Goal: Navigation & Orientation: Find specific page/section

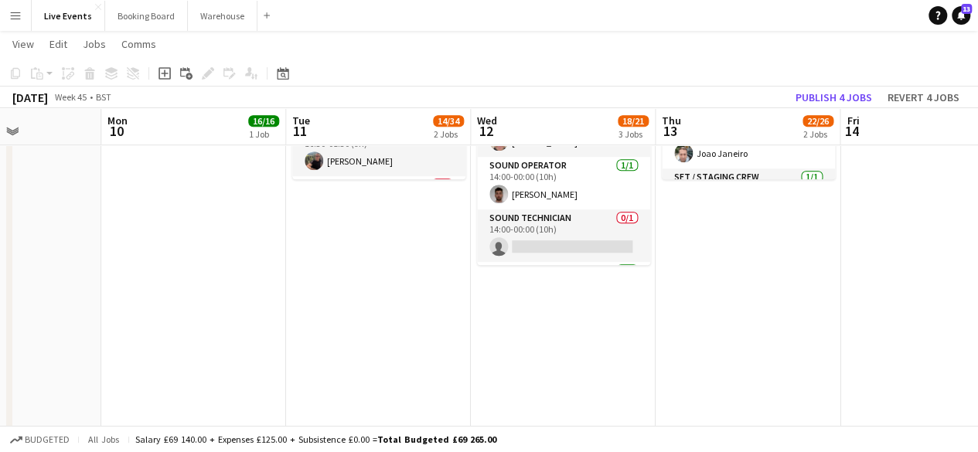
scroll to position [309, 0]
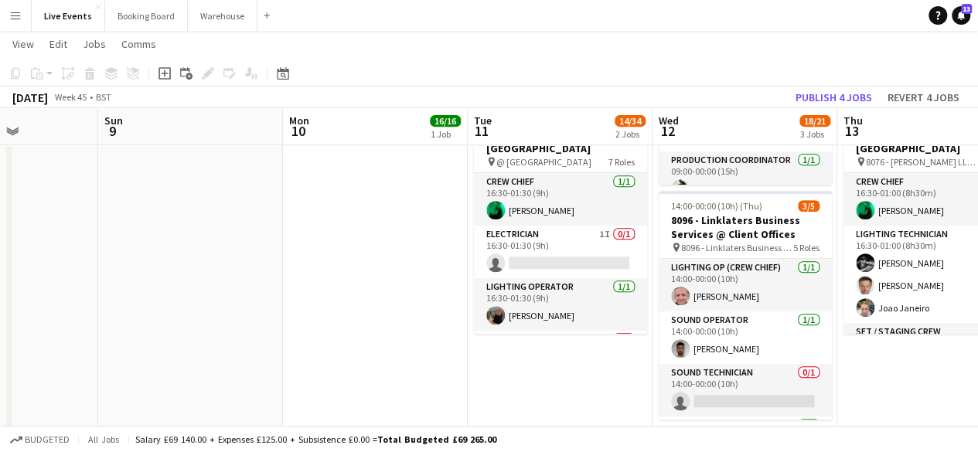
drag, startPoint x: 216, startPoint y: 275, endPoint x: 649, endPoint y: 443, distance: 464.2
click at [645, 443] on app-board "Live Events user user View Day view expanded Day view collapsed Month view Date…" at bounding box center [489, 174] width 978 height 904
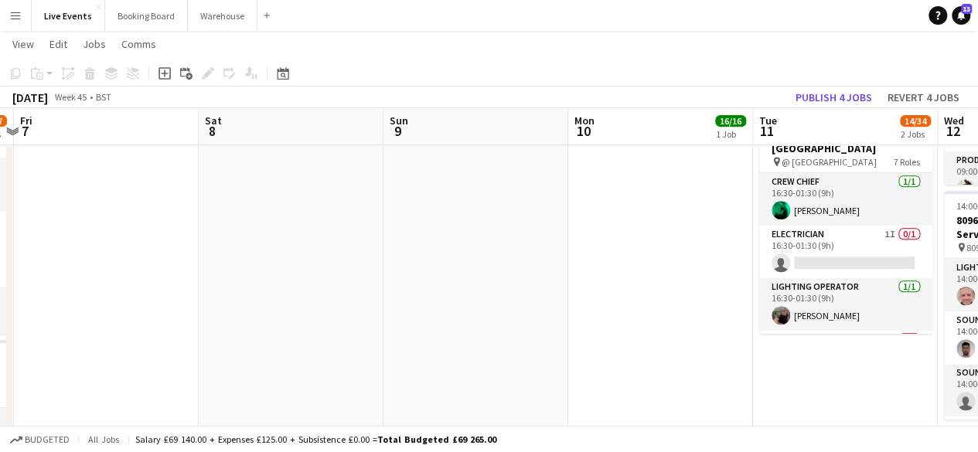
drag, startPoint x: 524, startPoint y: 422, endPoint x: 750, endPoint y: 439, distance: 226.3
click at [750, 439] on app-board "Live Events user user View Day view expanded Day view collapsed Month view Date…" at bounding box center [489, 174] width 978 height 904
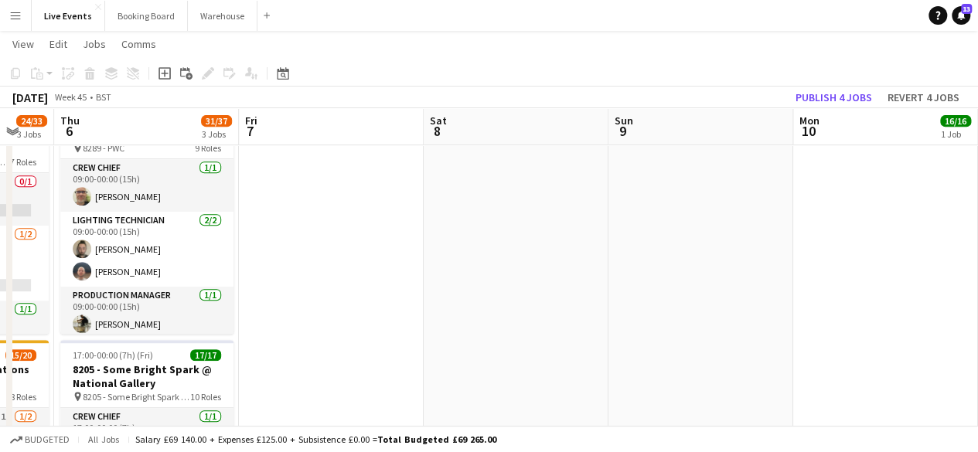
drag, startPoint x: 485, startPoint y: 331, endPoint x: 830, endPoint y: 392, distance: 350.1
click at [851, 393] on app-calendar-viewport "Tue 4 Wed 5 24/33 3 Jobs Thu 6 31/37 3 Jobs Fri 7 Sat 8 Sun 9 Mon 10 16/16 1 Jo…" at bounding box center [489, 175] width 978 height 849
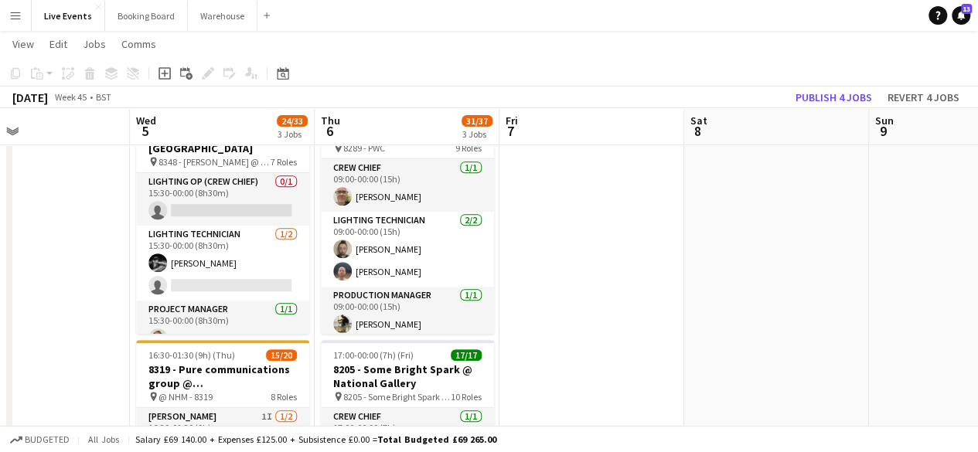
drag, startPoint x: 632, startPoint y: 356, endPoint x: 921, endPoint y: 360, distance: 289.1
click at [827, 358] on app-calendar-viewport "Sun 2 Mon 3 Tue 4 Wed 5 24/33 3 Jobs Thu 6 31/37 3 Jobs Fri 7 Sat 8 Sun 9 Mon 1…" at bounding box center [489, 175] width 978 height 849
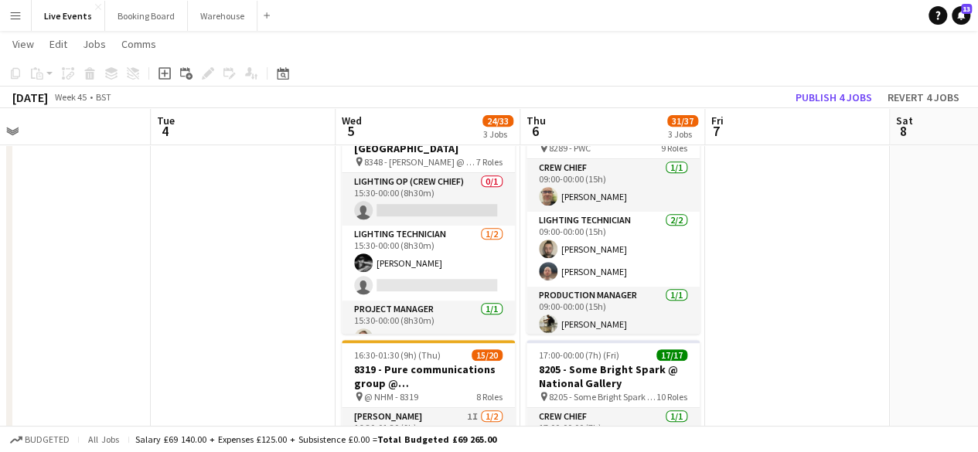
scroll to position [0, 403]
drag, startPoint x: 814, startPoint y: 328, endPoint x: 946, endPoint y: 340, distance: 132.7
click at [946, 340] on app-calendar-viewport "Sat 1 Sun 2 Mon 3 Tue 4 Wed 5 24/33 3 Jobs Thu 6 31/37 3 Jobs Fri 7 Sat 8 Sun 9…" at bounding box center [489, 175] width 978 height 849
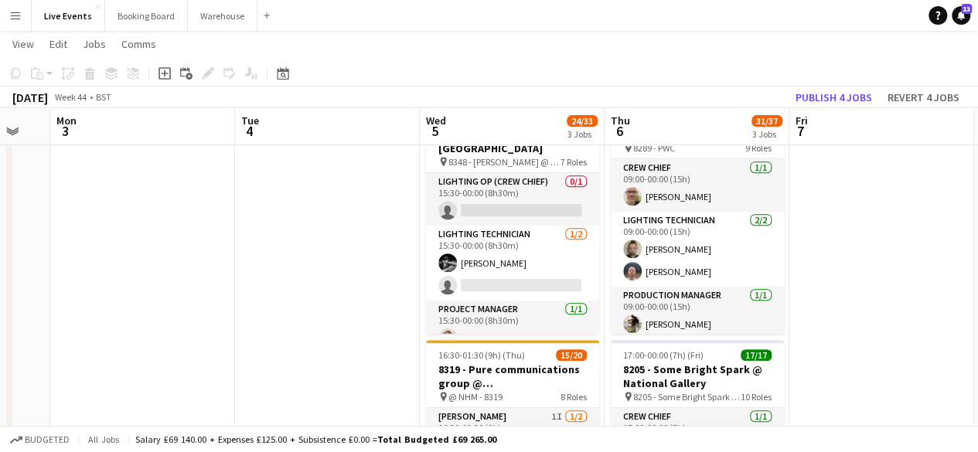
drag, startPoint x: 216, startPoint y: 245, endPoint x: 301, endPoint y: 243, distance: 85.1
click at [301, 243] on app-calendar-viewport "Sat 1 Sun 2 Mon 3 Tue 4 Wed 5 24/33 3 Jobs Thu 6 31/37 3 Jobs Fri 7 Sat 8 Sun 9…" at bounding box center [489, 175] width 978 height 849
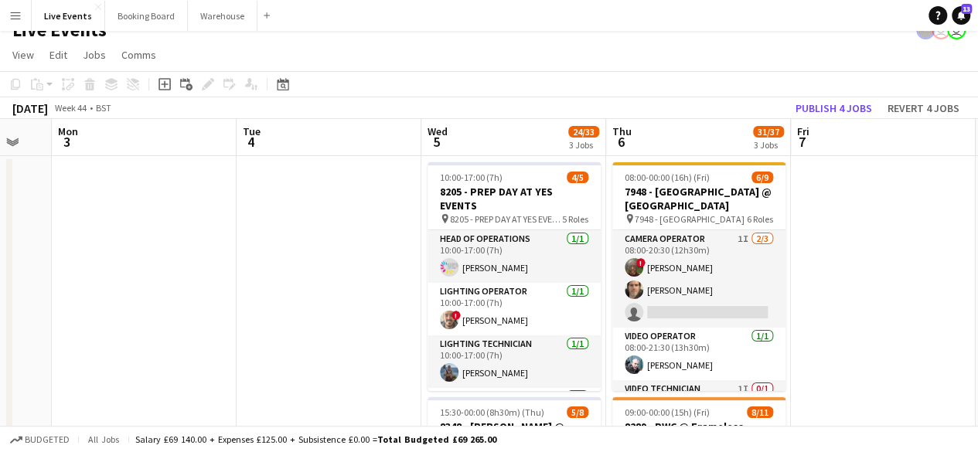
scroll to position [0, 0]
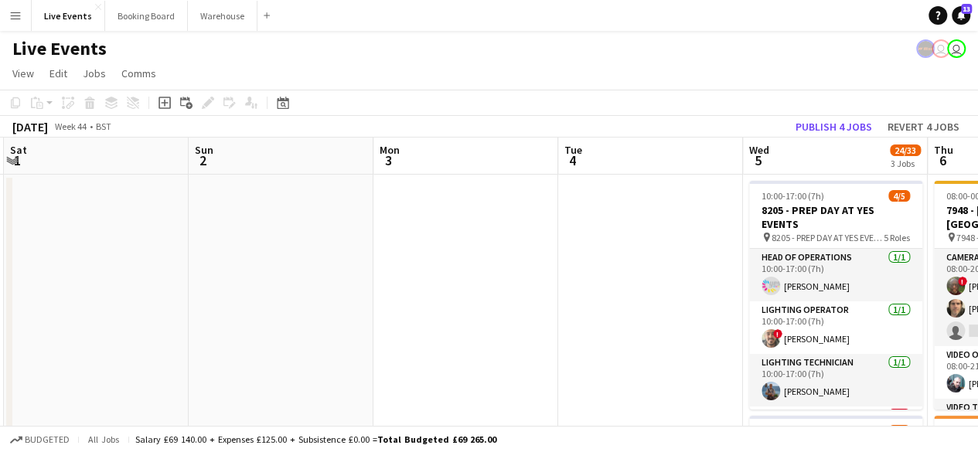
drag, startPoint x: 267, startPoint y: 270, endPoint x: 587, endPoint y: 298, distance: 321.2
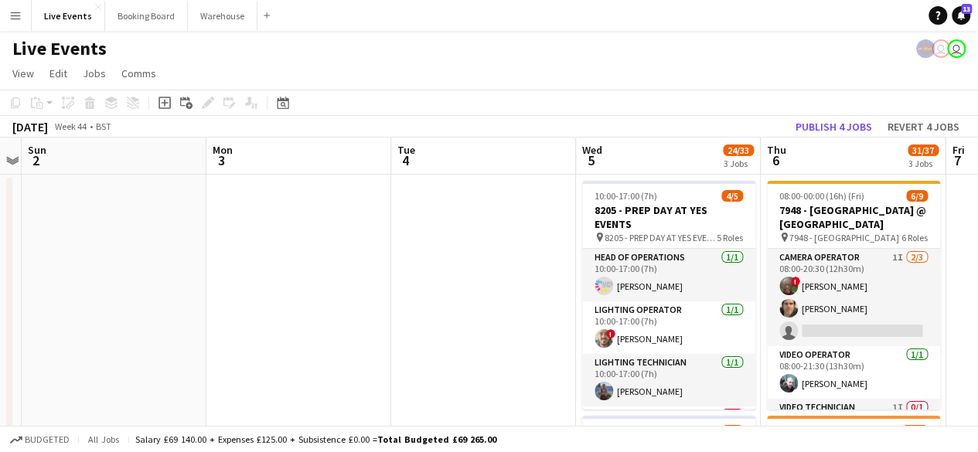
drag, startPoint x: 444, startPoint y: 274, endPoint x: 279, endPoint y: 240, distance: 168.9
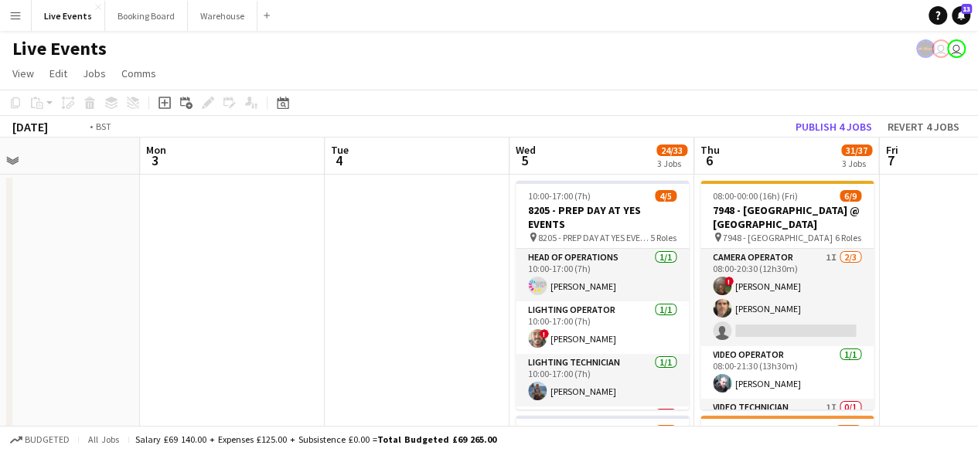
scroll to position [0, 553]
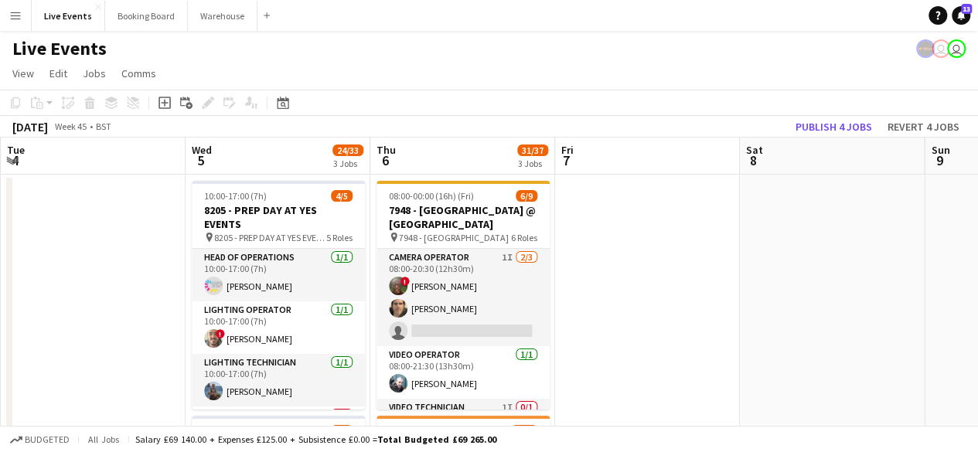
drag, startPoint x: 350, startPoint y: 248, endPoint x: 15, endPoint y: 174, distance: 343.6
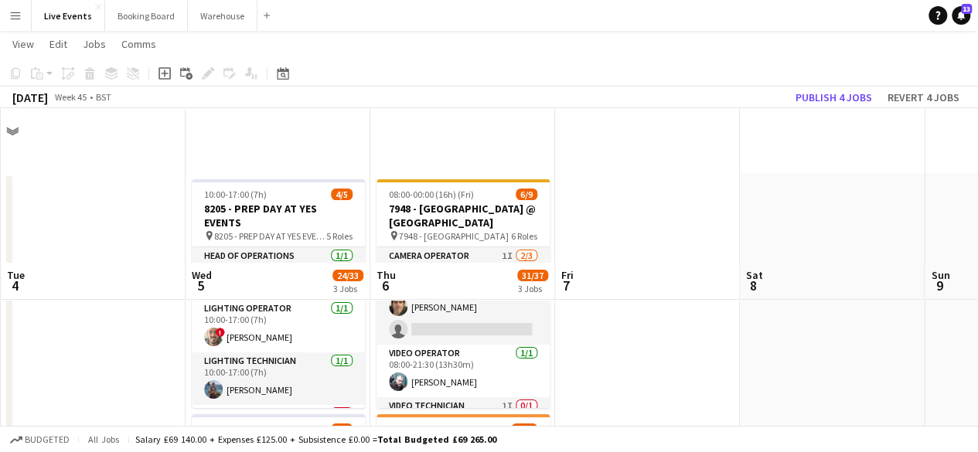
scroll to position [155, 0]
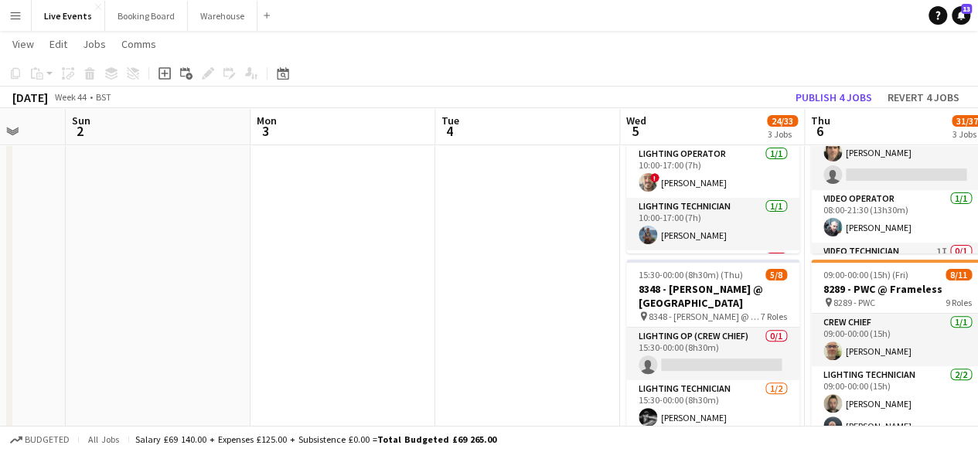
drag, startPoint x: 64, startPoint y: 311, endPoint x: 744, endPoint y: 401, distance: 685.4
click at [710, 401] on app-calendar-viewport "Thu 30 Fri 31 Sat 1 Sun 2 Mon 3 Tue 4 Wed 5 24/33 3 Jobs Thu 6 31/37 3 Jobs Fri…" at bounding box center [489, 330] width 978 height 849
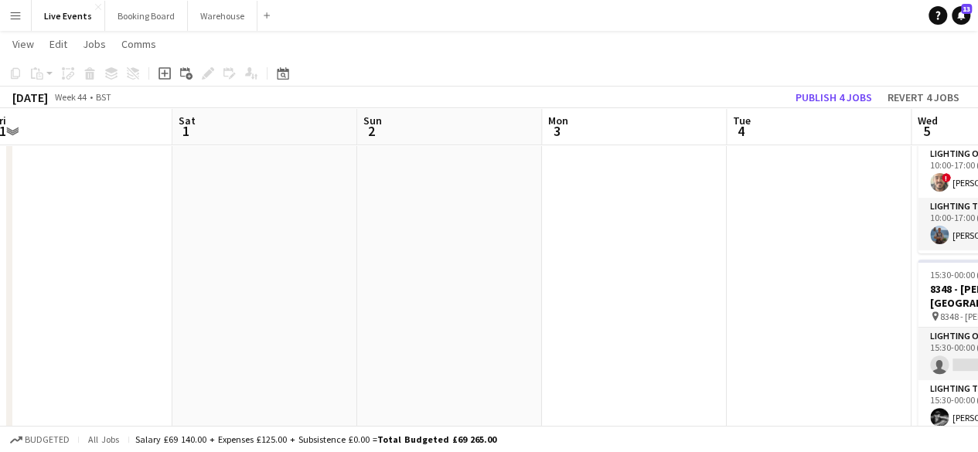
drag, startPoint x: 521, startPoint y: 389, endPoint x: 947, endPoint y: 409, distance: 426.4
click at [977, 415] on html "Menu Boards Boards Boards All jobs Status Workforce Workforce My Workforce Recr…" at bounding box center [489, 312] width 978 height 935
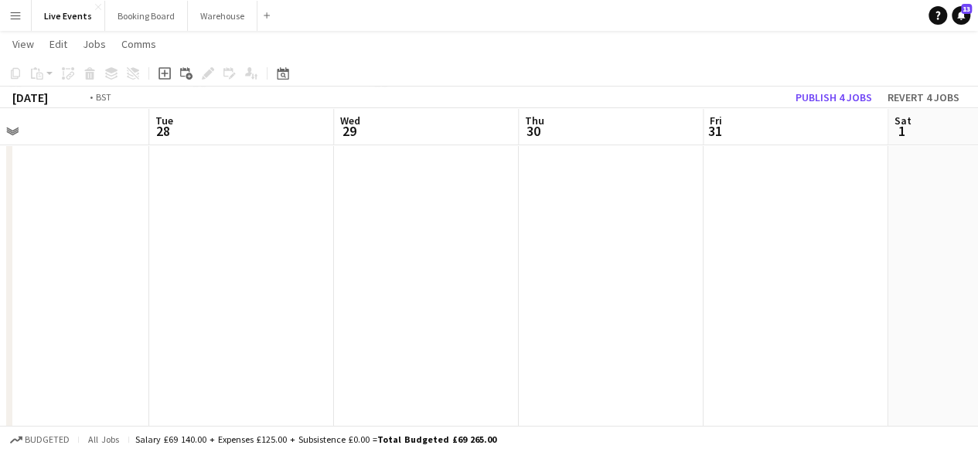
drag, startPoint x: 349, startPoint y: 329, endPoint x: 680, endPoint y: 348, distance: 331.3
click at [839, 351] on app-calendar-viewport "Sat 25 Sun 26 Mon 27 Tue 28 Wed 29 Thu 30 Fri 31 Sat 1 Sun 2 Mon 3 Tue 4" at bounding box center [489, 330] width 978 height 849
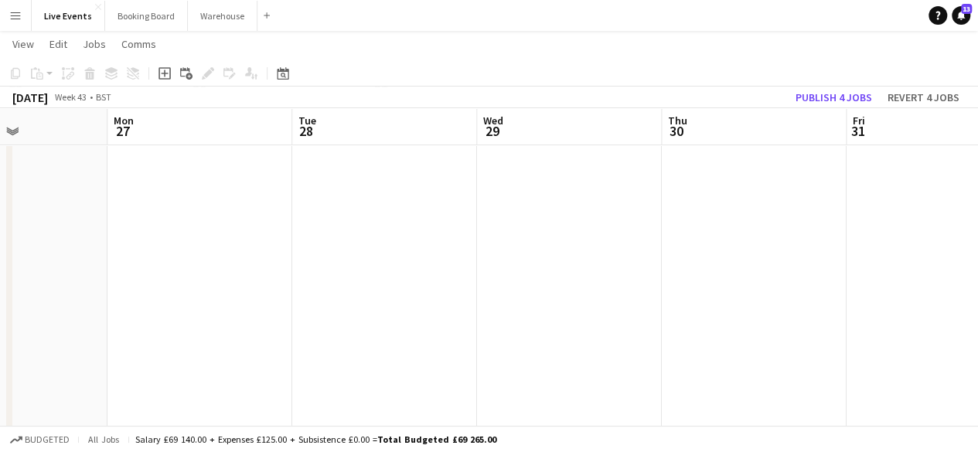
drag, startPoint x: 339, startPoint y: 337, endPoint x: 847, endPoint y: 387, distance: 510.3
click at [847, 387] on app-calendar-viewport "Fri 24 Sat 25 2/3 1 Job Sun 26 Mon 27 Tue 28 Wed 29 Thu 30 Fri 31 Sat 1 Sun 2 M…" at bounding box center [489, 330] width 978 height 849
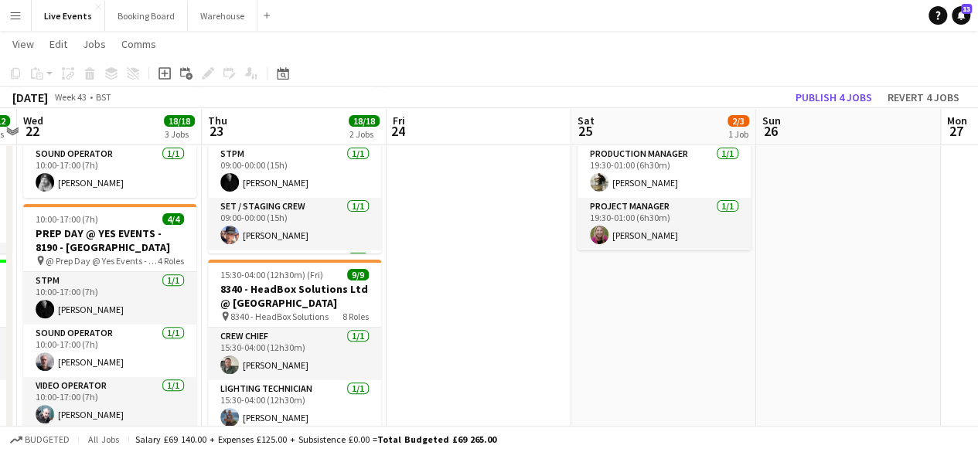
drag, startPoint x: 479, startPoint y: 355, endPoint x: 799, endPoint y: 356, distance: 320.0
click at [864, 363] on app-calendar-viewport "Mon 20 Tue 21 12/12 2 Jobs Wed 22 18/18 3 Jobs Thu 23 18/18 2 Jobs Fri 24 Sat 2…" at bounding box center [489, 330] width 978 height 849
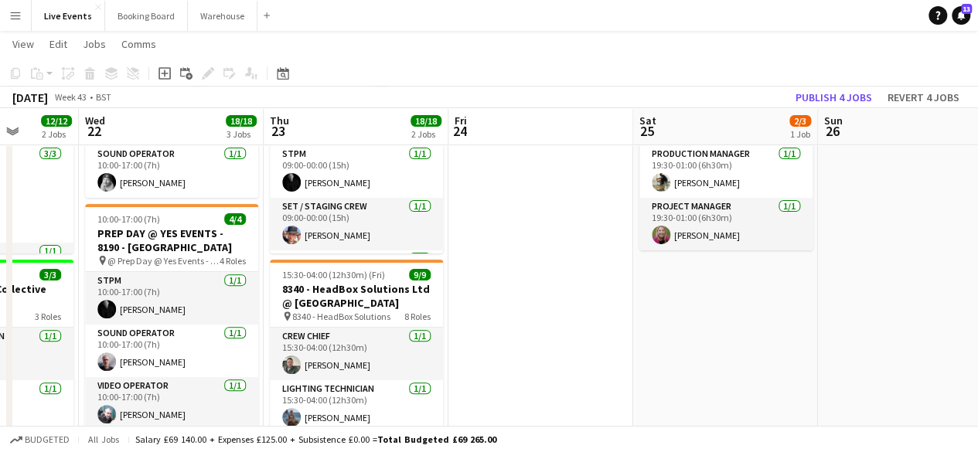
drag, startPoint x: 540, startPoint y: 353, endPoint x: 914, endPoint y: 363, distance: 374.2
click at [808, 358] on app-calendar-viewport "Sun 19 Mon 20 9/9 1 Job Tue 21 12/12 2 Jobs Wed 22 18/18 3 Jobs Thu 23 18/18 2 …" at bounding box center [489, 330] width 978 height 849
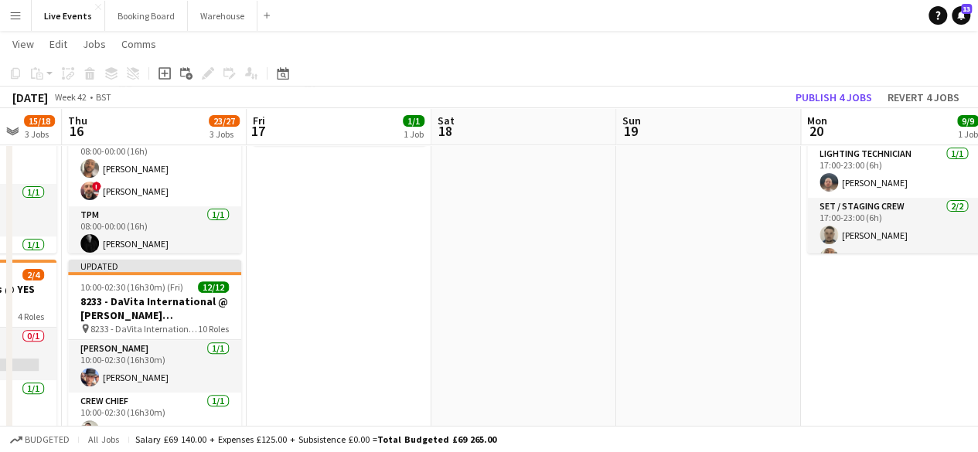
drag, startPoint x: 97, startPoint y: 304, endPoint x: 714, endPoint y: 346, distance: 618.2
click at [920, 369] on app-calendar-viewport "Mon 13 Tue 14 Wed 15 15/18 3 Jobs Thu 16 23/27 3 Jobs Fri 17 1/1 1 Job Sat 18 S…" at bounding box center [489, 330] width 978 height 849
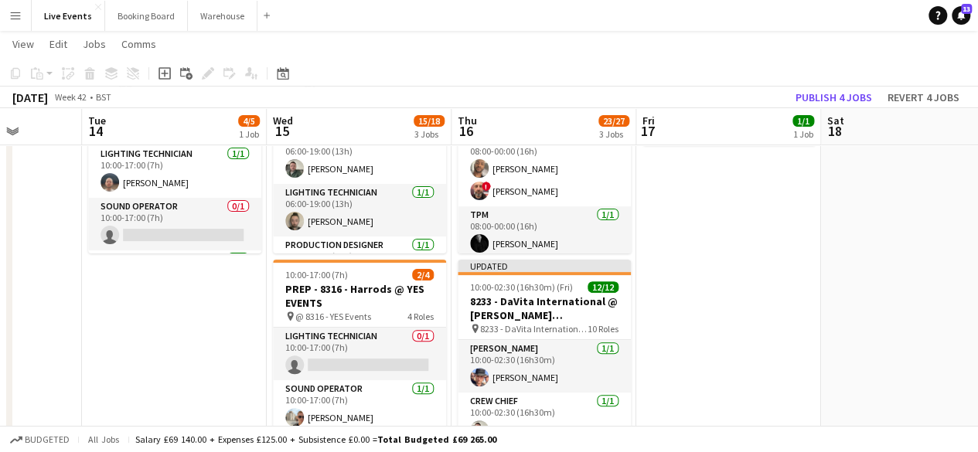
drag, startPoint x: 474, startPoint y: 325, endPoint x: 864, endPoint y: 336, distance: 390.5
click at [864, 336] on app-calendar-viewport "Sat 11 Sun 12 Mon 13 Tue 14 4/5 1 Job Wed 15 15/18 3 Jobs Thu 16 23/27 3 Jobs F…" at bounding box center [489, 330] width 978 height 849
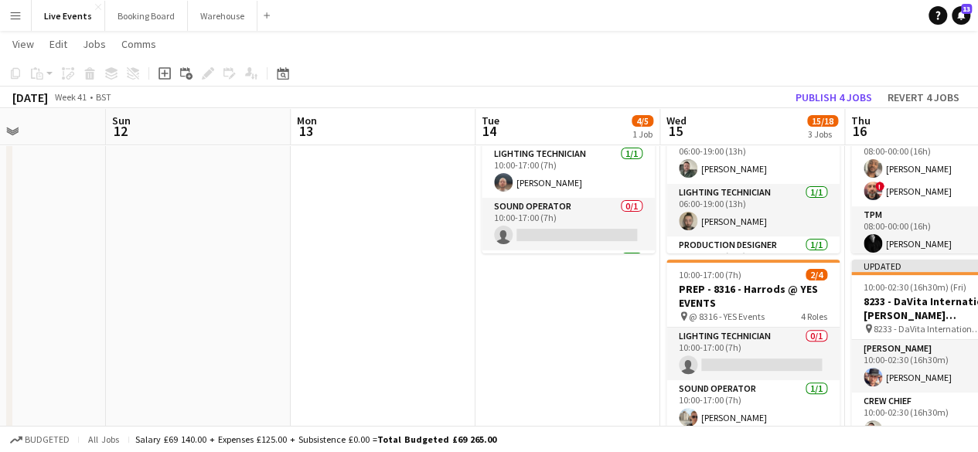
drag, startPoint x: 61, startPoint y: 300, endPoint x: 575, endPoint y: 311, distance: 514.1
click at [574, 311] on app-calendar-viewport "Thu 9 9/9 3 Jobs Fri 10 5/5 1 Job Sat 11 Sun 12 Mon 13 Tue 14 4/5 1 Job Wed 15 …" at bounding box center [489, 330] width 978 height 849
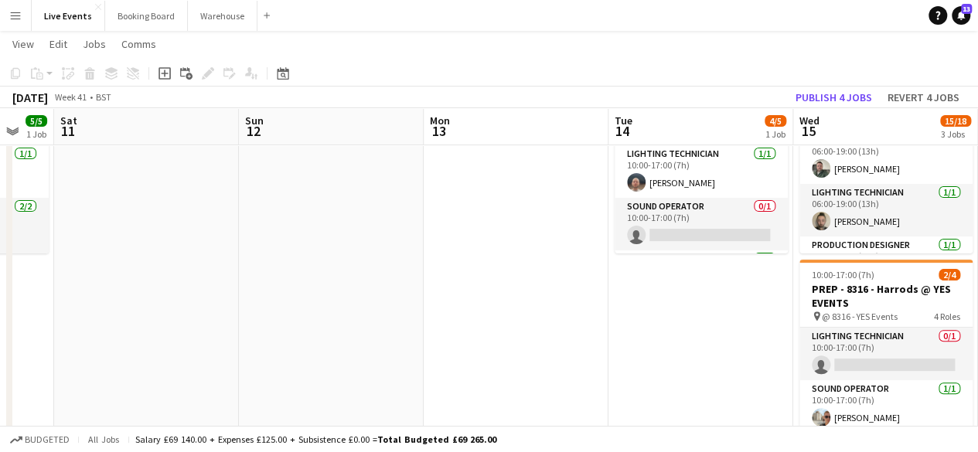
drag, startPoint x: 274, startPoint y: 298, endPoint x: 658, endPoint y: 299, distance: 384.2
click at [656, 299] on app-calendar-viewport "Thu 9 9/9 3 Jobs Fri 10 5/5 1 Job Sat 11 Sun 12 Mon 13 Tue 14 4/5 1 Job Wed 15 …" at bounding box center [489, 330] width 978 height 849
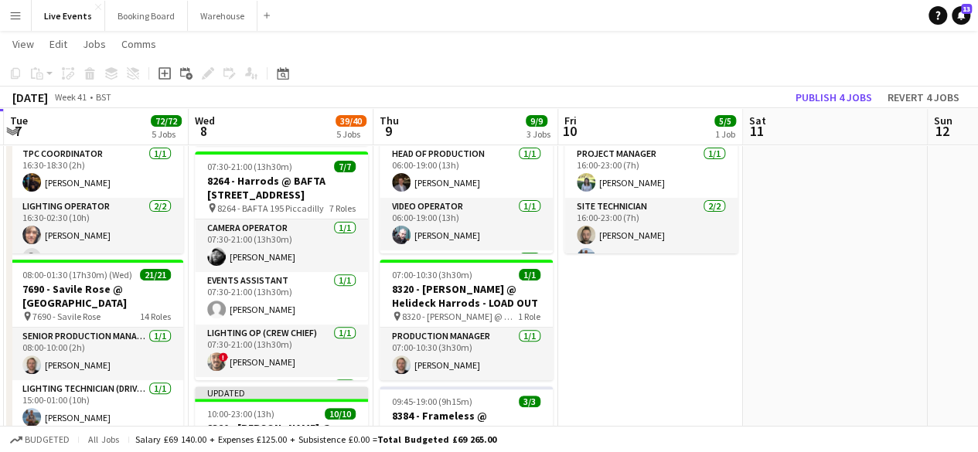
drag, startPoint x: 481, startPoint y: 296, endPoint x: 817, endPoint y: 325, distance: 337.5
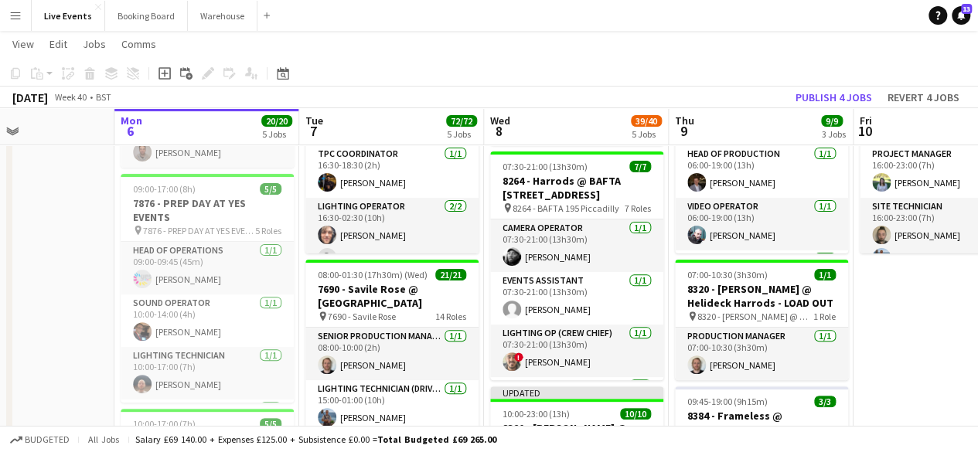
drag, startPoint x: 475, startPoint y: 305, endPoint x: 723, endPoint y: 327, distance: 248.4
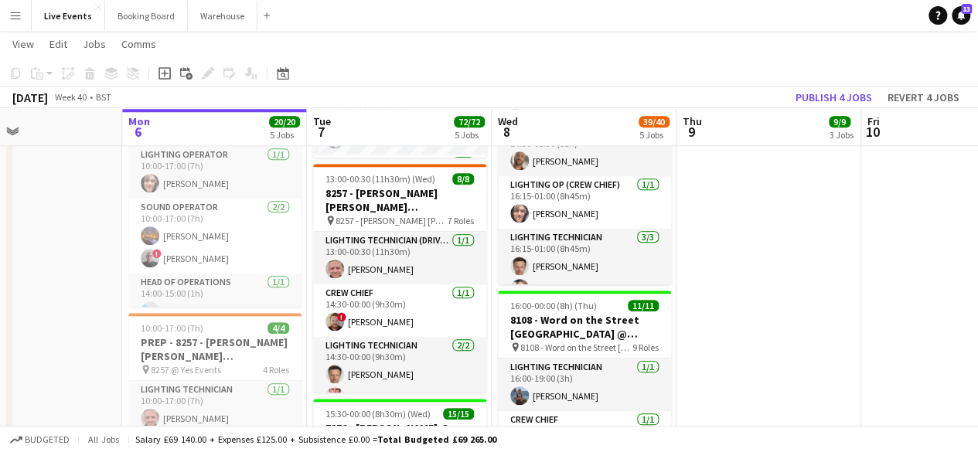
scroll to position [952, 0]
